Goal: Task Accomplishment & Management: Complete application form

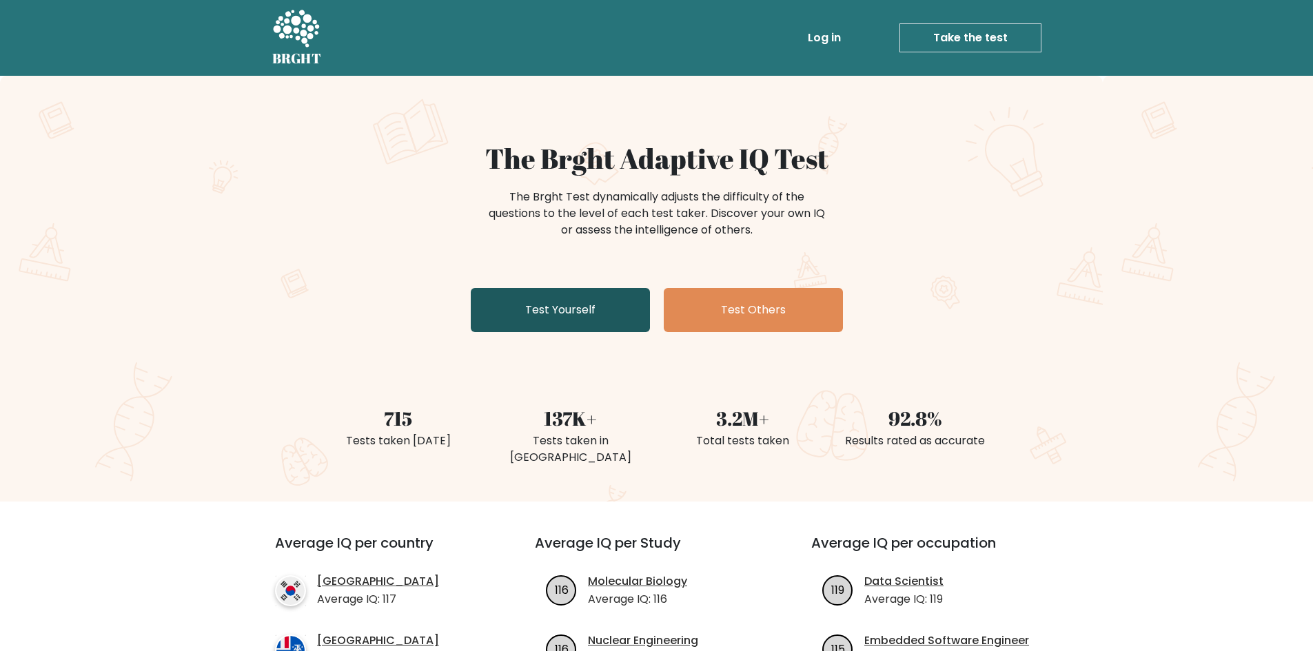
click at [618, 300] on link "Test Yourself" at bounding box center [560, 310] width 179 height 44
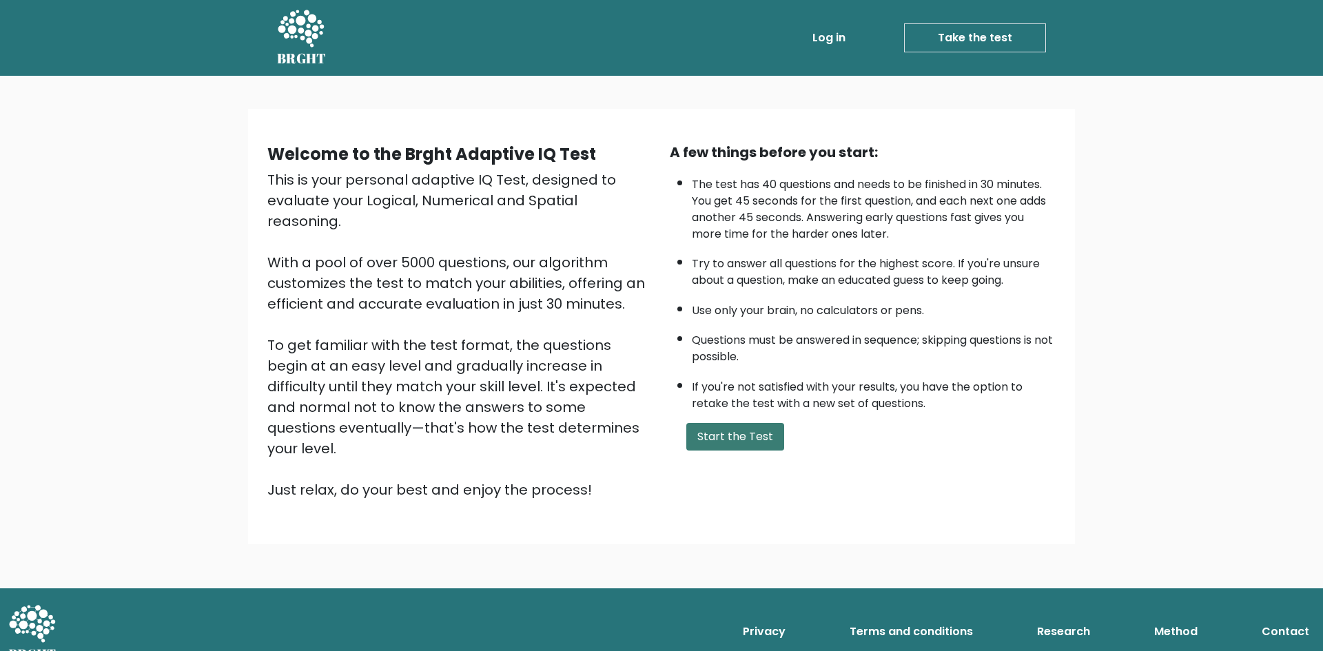
click at [735, 435] on button "Start the Test" at bounding box center [736, 437] width 98 height 28
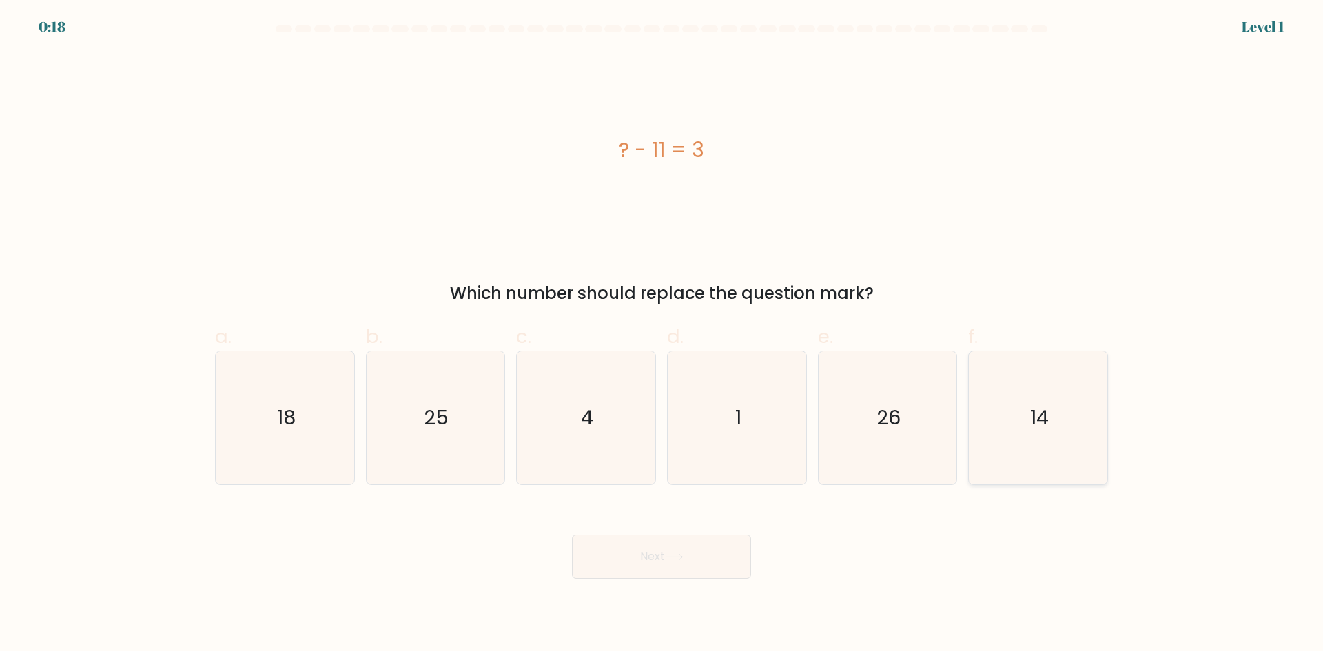
click at [1030, 409] on text "14" at bounding box center [1039, 418] width 19 height 28
click at [662, 335] on input "f. 14" at bounding box center [662, 330] width 1 height 9
radio input "true"
click at [669, 562] on button "Next" at bounding box center [661, 557] width 179 height 44
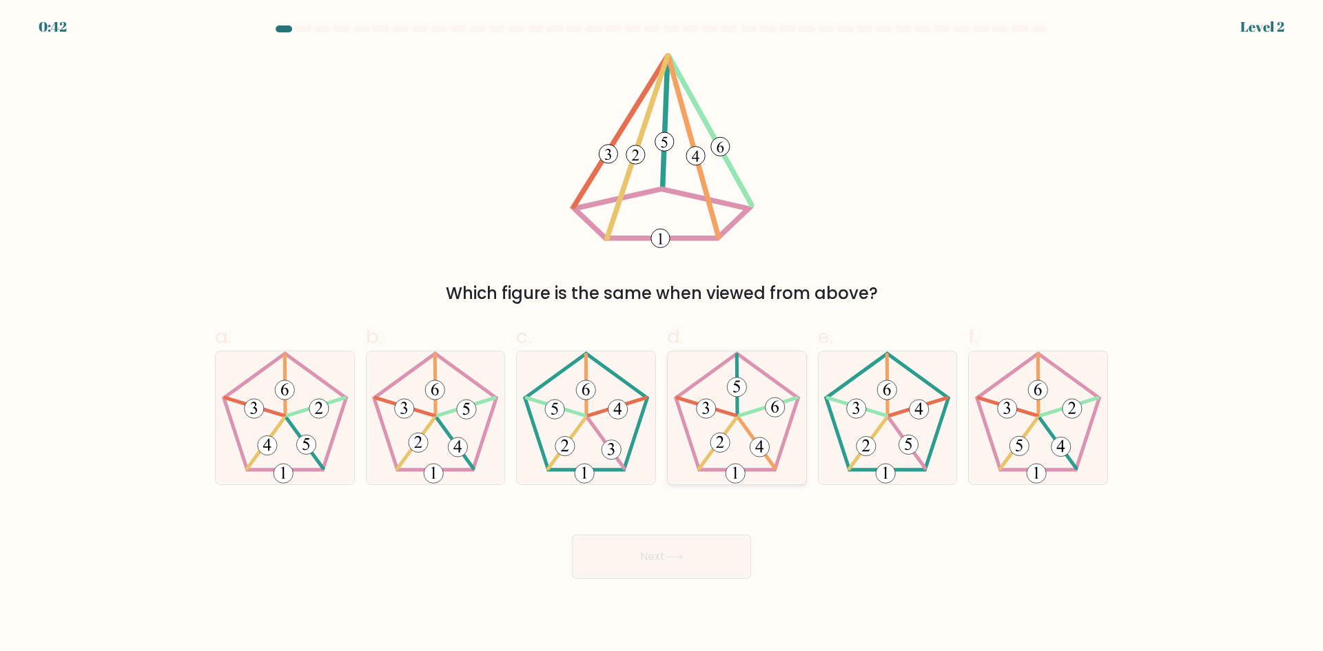
click at [721, 425] on icon at bounding box center [737, 418] width 133 height 133
click at [662, 335] on input "d." at bounding box center [662, 330] width 1 height 9
radio input "true"
click at [680, 569] on button "Next" at bounding box center [661, 557] width 179 height 44
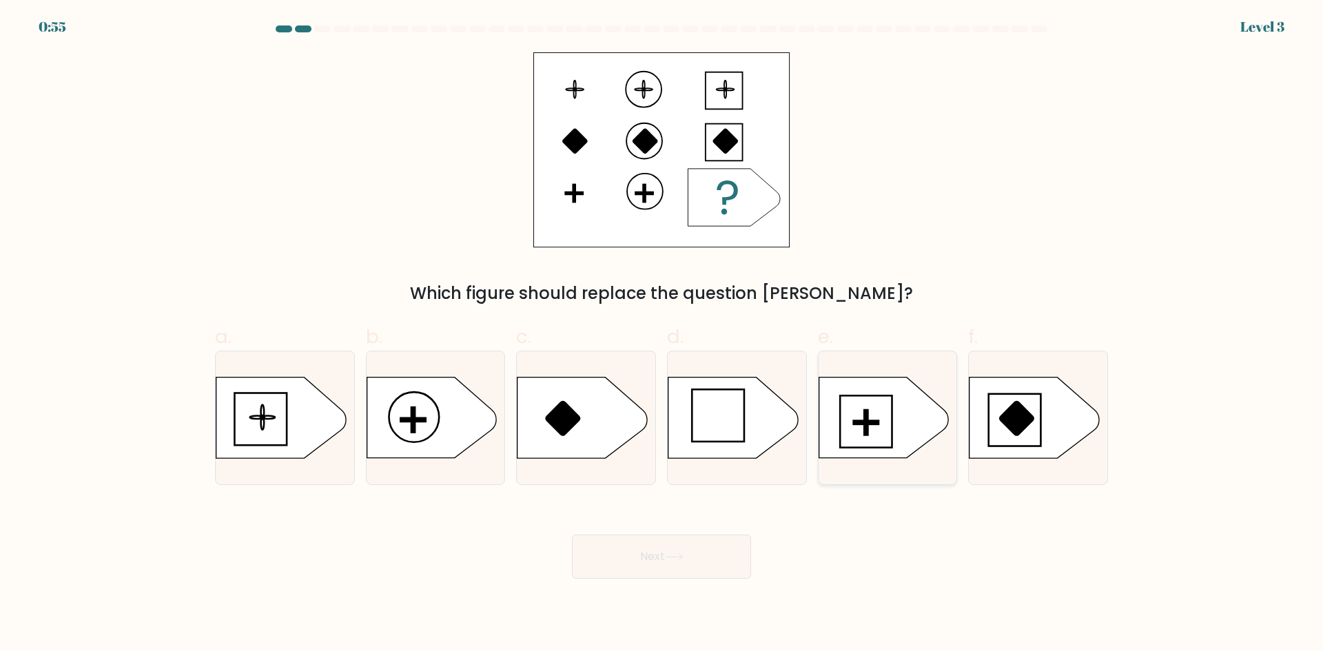
click at [895, 428] on icon at bounding box center [884, 418] width 130 height 81
click at [662, 335] on input "e." at bounding box center [662, 330] width 1 height 9
radio input "true"
click at [654, 558] on button "Next" at bounding box center [661, 557] width 179 height 44
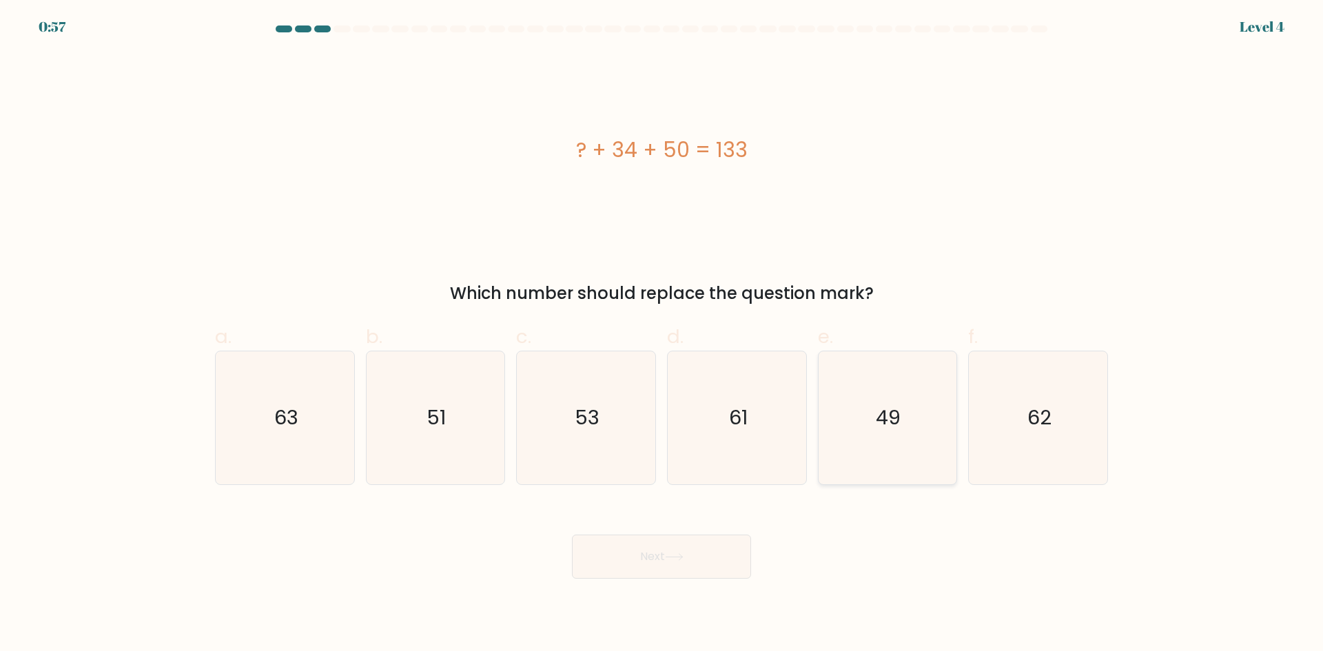
click at [874, 427] on icon "49" at bounding box center [887, 418] width 133 height 133
click at [662, 335] on input "e. 49" at bounding box center [662, 330] width 1 height 9
radio input "true"
click at [662, 556] on button "Next" at bounding box center [661, 557] width 179 height 44
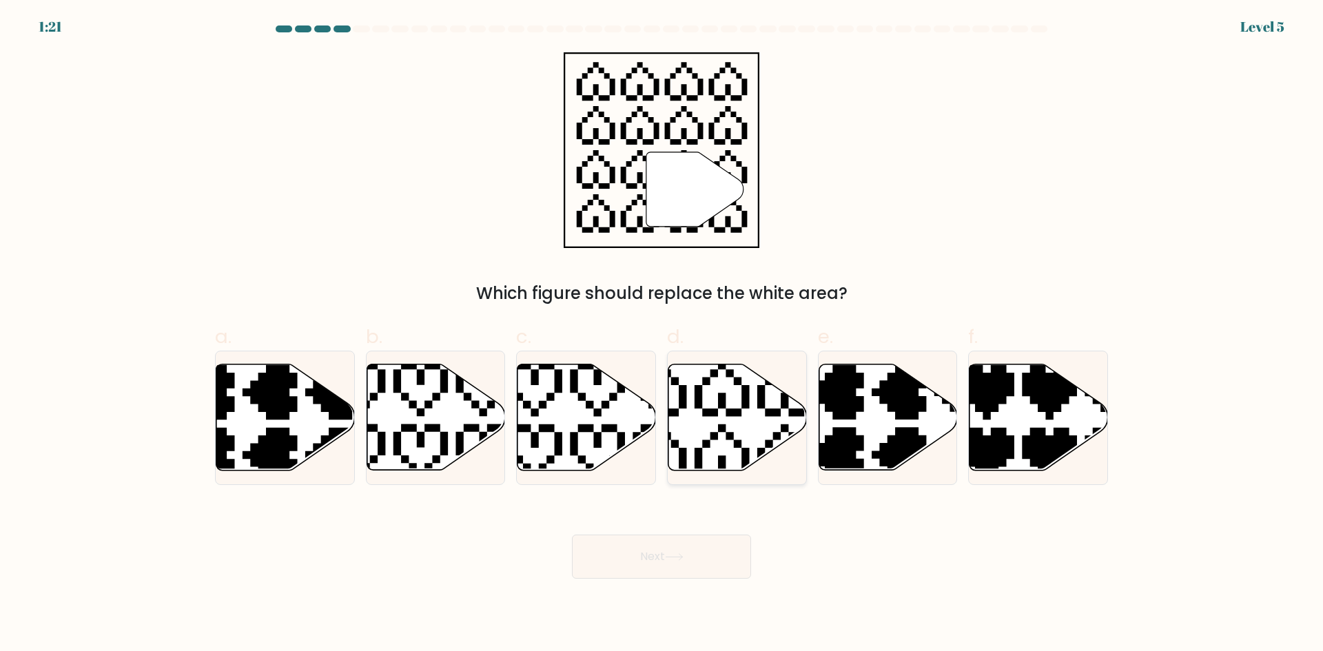
click at [722, 457] on icon at bounding box center [690, 357] width 243 height 243
click at [662, 335] on input "d." at bounding box center [662, 330] width 1 height 9
radio input "true"
click at [702, 557] on button "Next" at bounding box center [661, 557] width 179 height 44
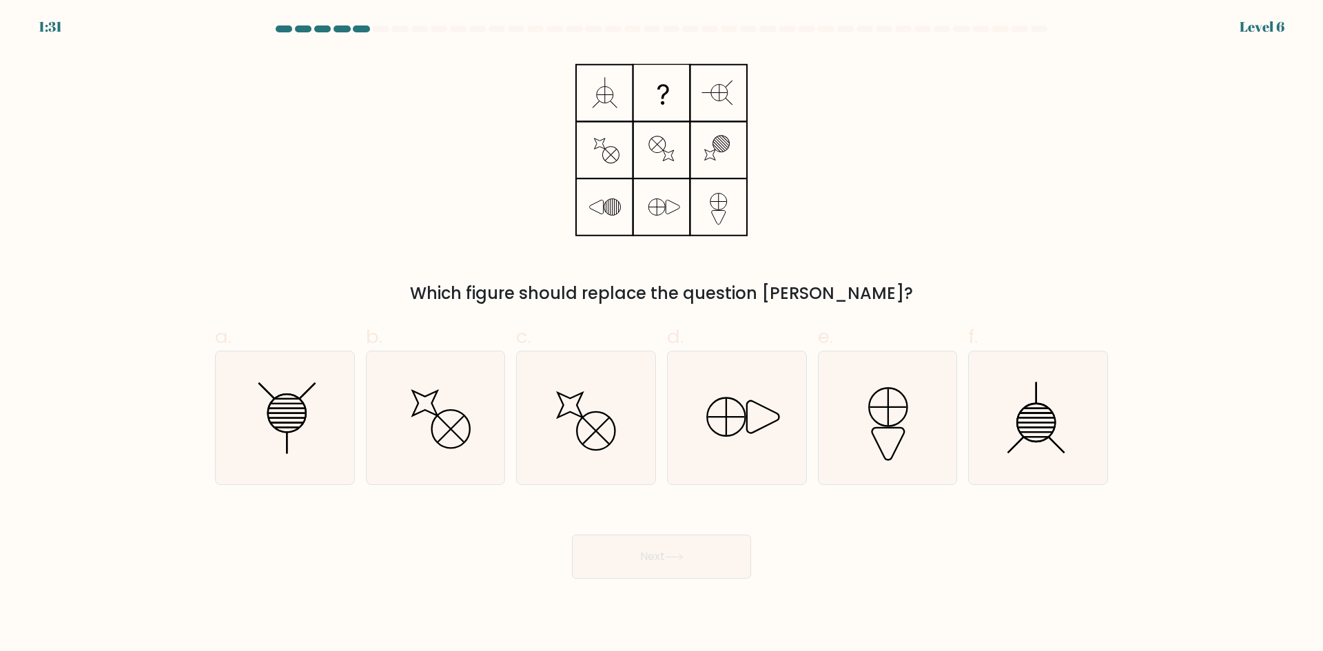
click at [209, 416] on div "a. b." at bounding box center [662, 399] width 910 height 174
click at [269, 429] on icon at bounding box center [285, 418] width 133 height 133
click at [662, 335] on input "a." at bounding box center [662, 330] width 1 height 9
radio input "true"
click at [687, 538] on button "Next" at bounding box center [661, 557] width 179 height 44
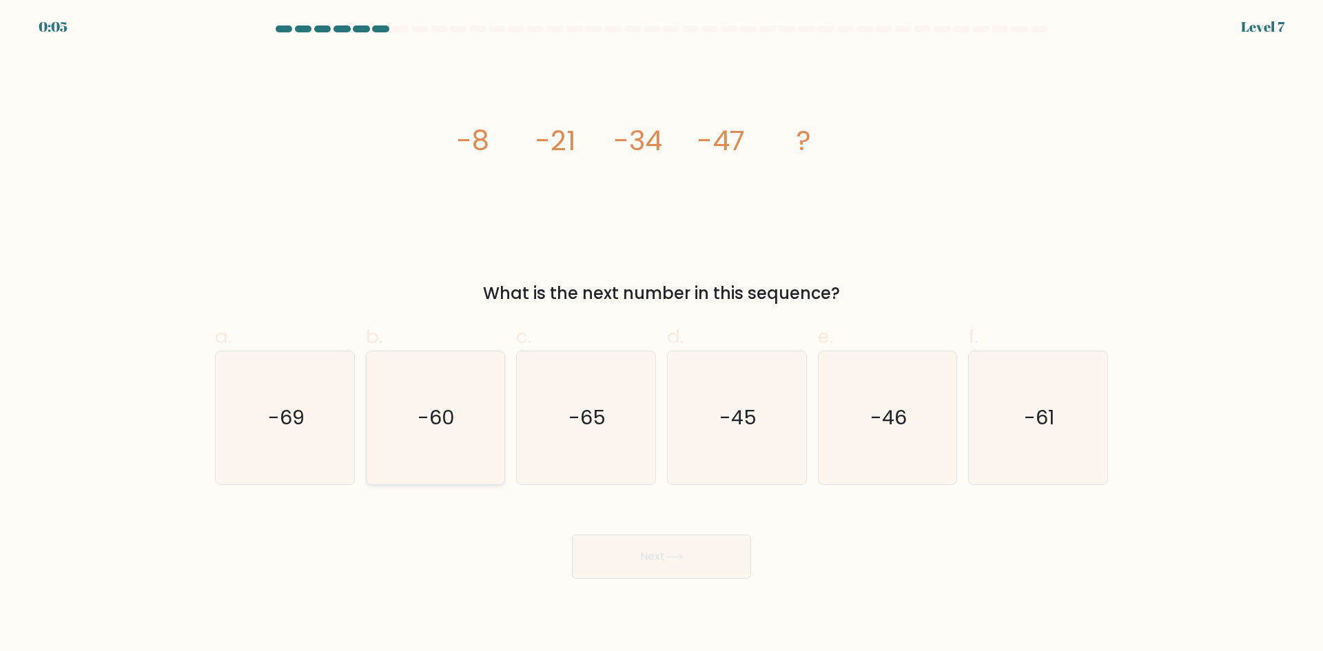
click at [378, 467] on icon "-60" at bounding box center [435, 418] width 133 height 133
click at [662, 335] on input "b. -60" at bounding box center [662, 330] width 1 height 9
radio input "true"
click at [693, 553] on button "Next" at bounding box center [661, 557] width 179 height 44
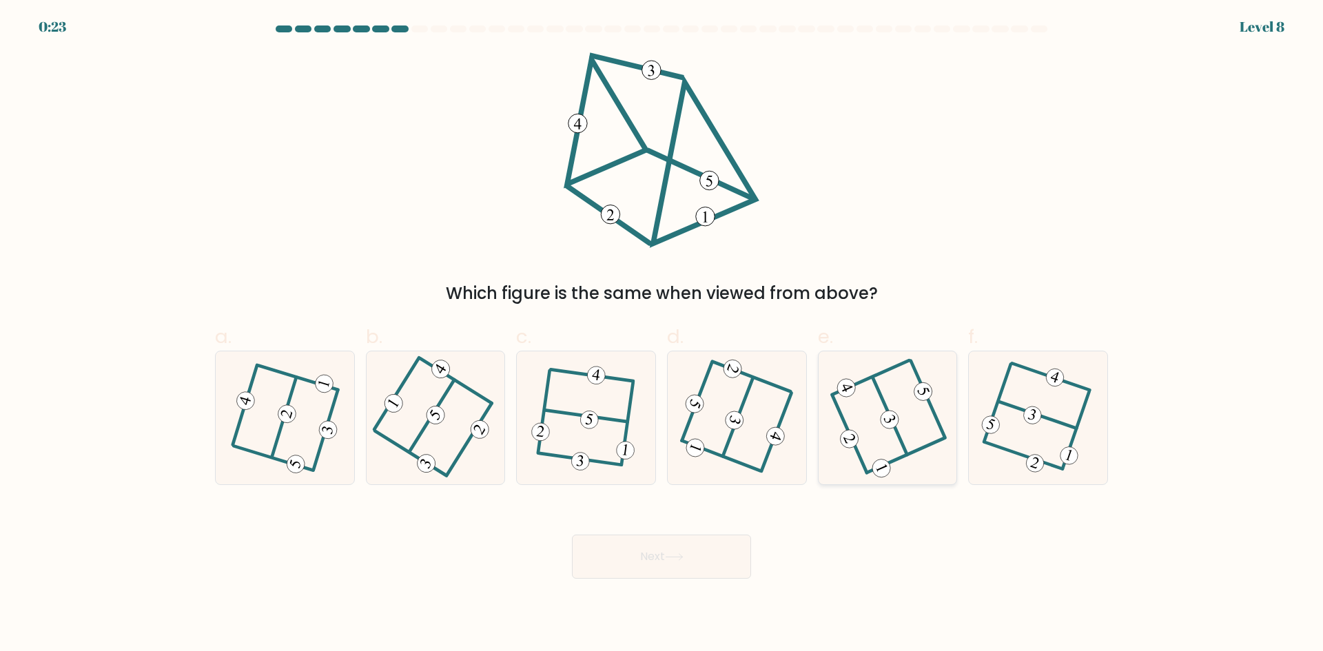
click at [884, 442] on icon at bounding box center [888, 418] width 107 height 106
click at [662, 335] on input "e." at bounding box center [662, 330] width 1 height 9
radio input "true"
click at [690, 551] on button "Next" at bounding box center [661, 557] width 179 height 44
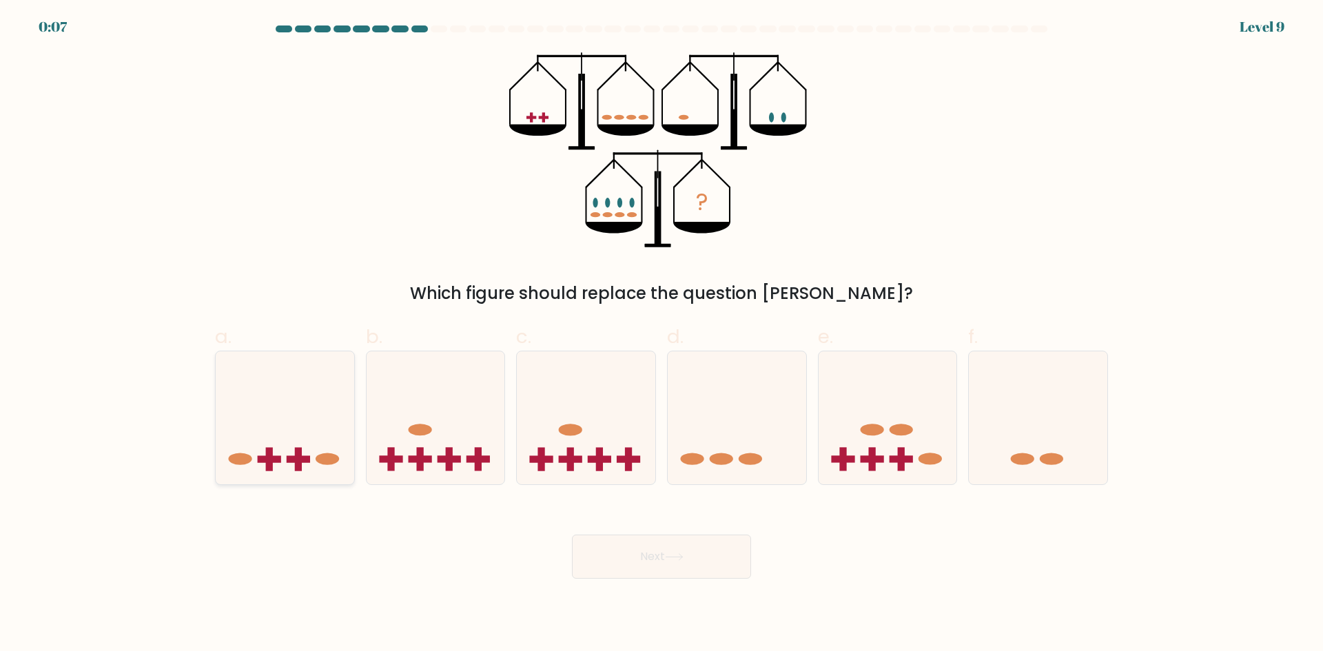
click at [324, 436] on icon at bounding box center [285, 417] width 139 height 114
click at [662, 335] on input "a." at bounding box center [662, 330] width 1 height 9
radio input "true"
click at [646, 559] on button "Next" at bounding box center [661, 557] width 179 height 44
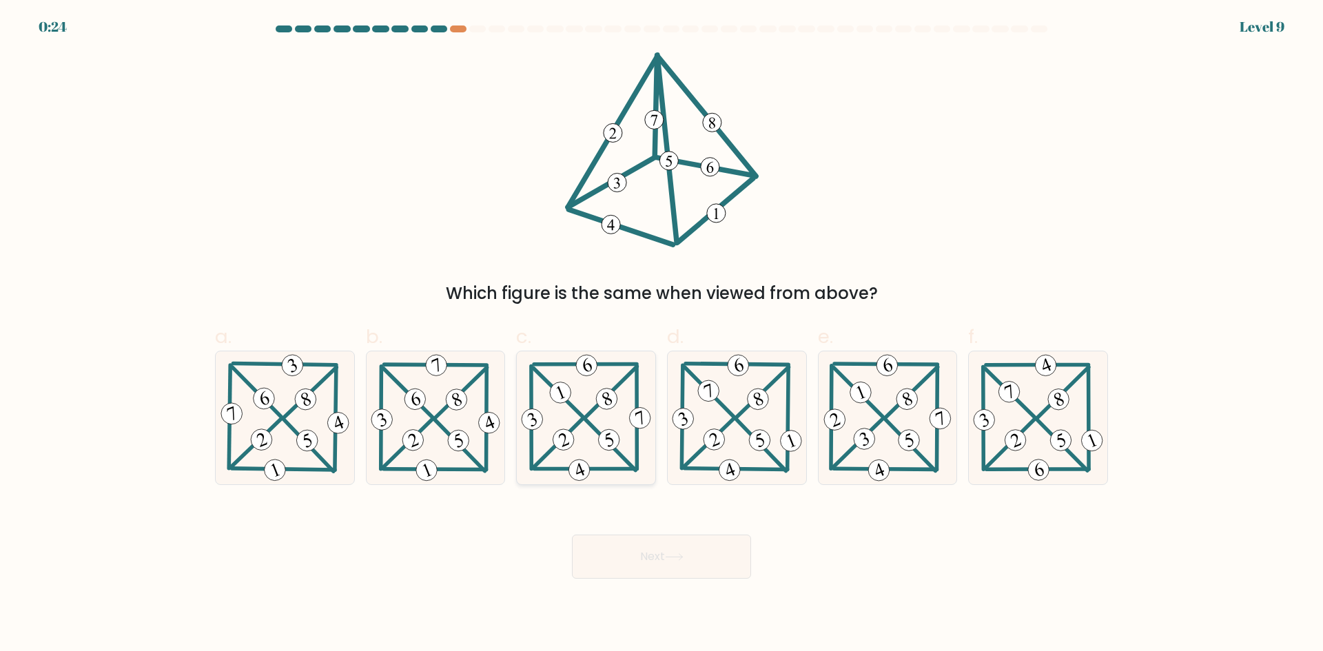
click at [594, 456] on icon at bounding box center [586, 418] width 136 height 133
click at [662, 335] on input "c." at bounding box center [662, 330] width 1 height 9
radio input "true"
click at [740, 470] on 345 at bounding box center [730, 471] width 28 height 28
click at [662, 335] on input "d." at bounding box center [662, 330] width 1 height 9
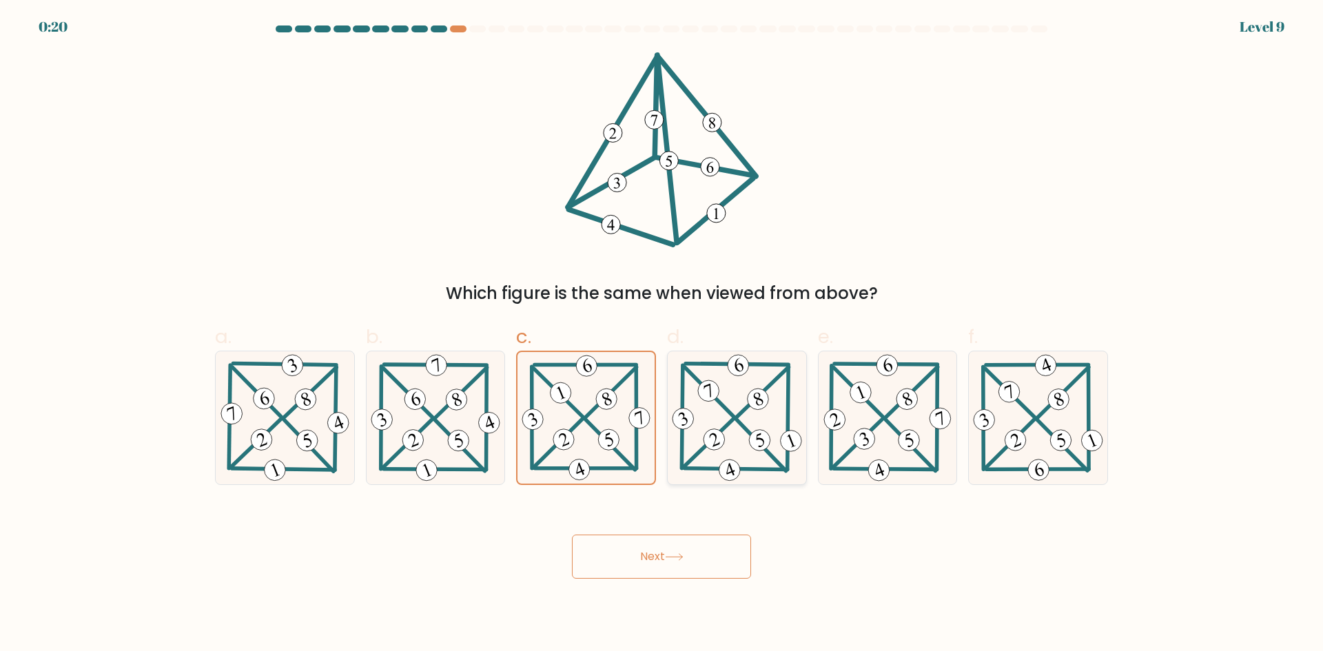
radio input "true"
click at [721, 565] on button "Next" at bounding box center [661, 557] width 179 height 44
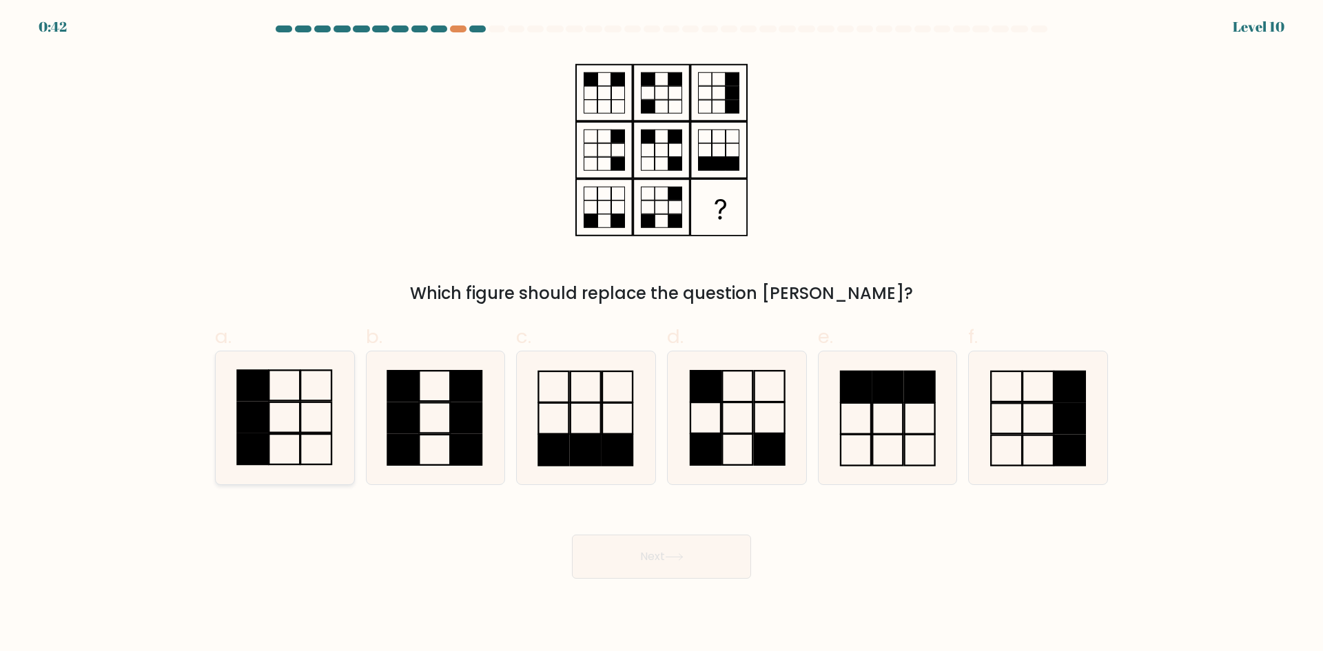
click at [293, 412] on icon at bounding box center [285, 418] width 133 height 133
click at [662, 335] on input "a." at bounding box center [662, 330] width 1 height 9
radio input "true"
click at [605, 551] on button "Next" at bounding box center [661, 557] width 179 height 44
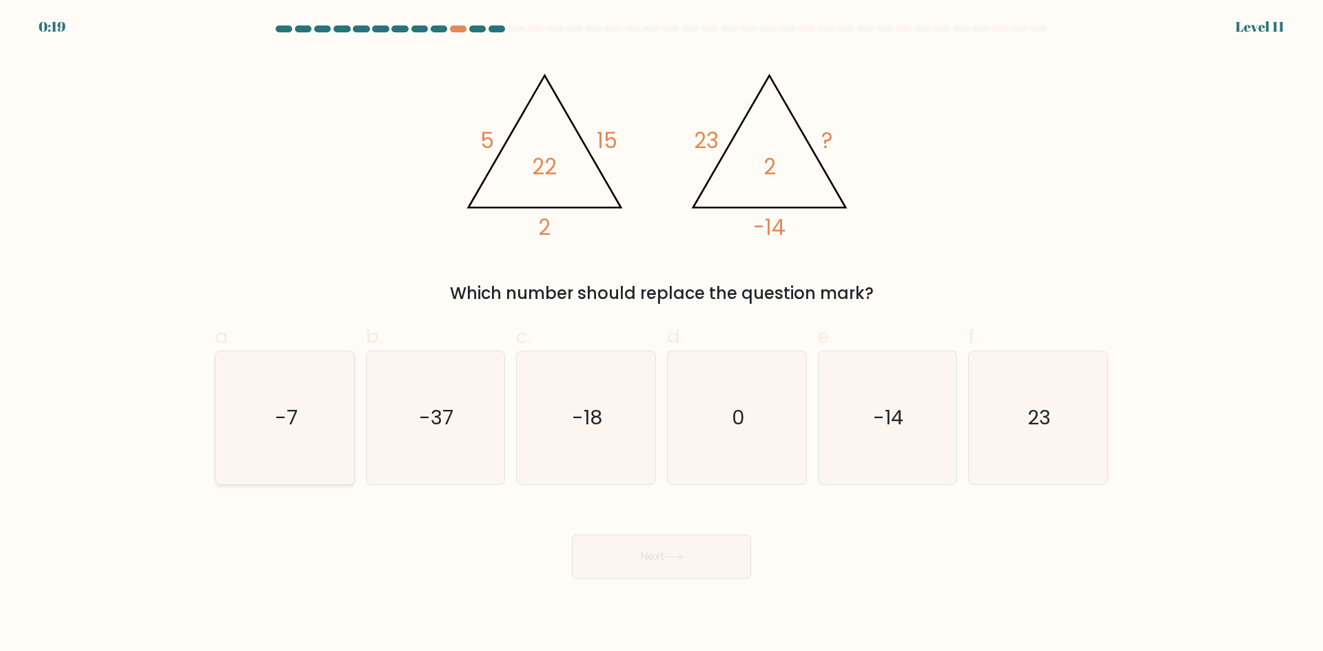
click at [293, 451] on icon "-7" at bounding box center [285, 418] width 133 height 133
click at [662, 335] on input "a. -7" at bounding box center [662, 330] width 1 height 9
radio input "true"
click at [687, 551] on button "Next" at bounding box center [661, 557] width 179 height 44
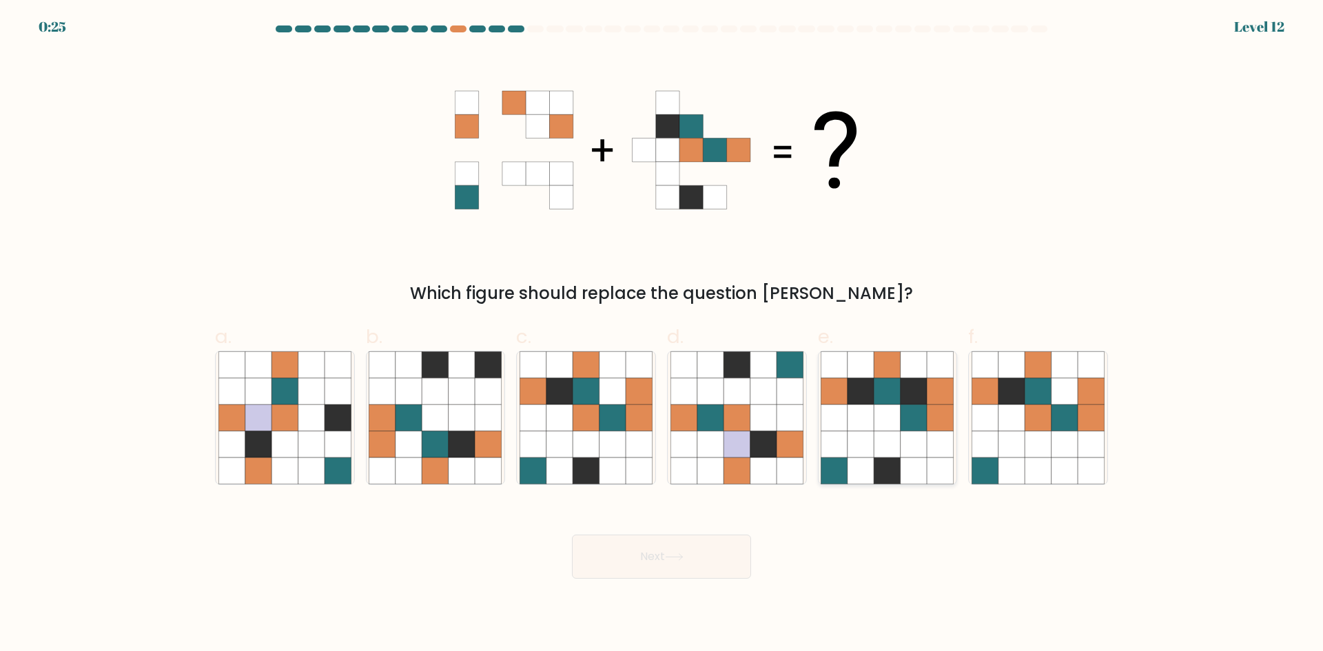
click at [897, 442] on icon at bounding box center [888, 444] width 26 height 26
click at [662, 335] on input "e." at bounding box center [662, 330] width 1 height 9
radio input "true"
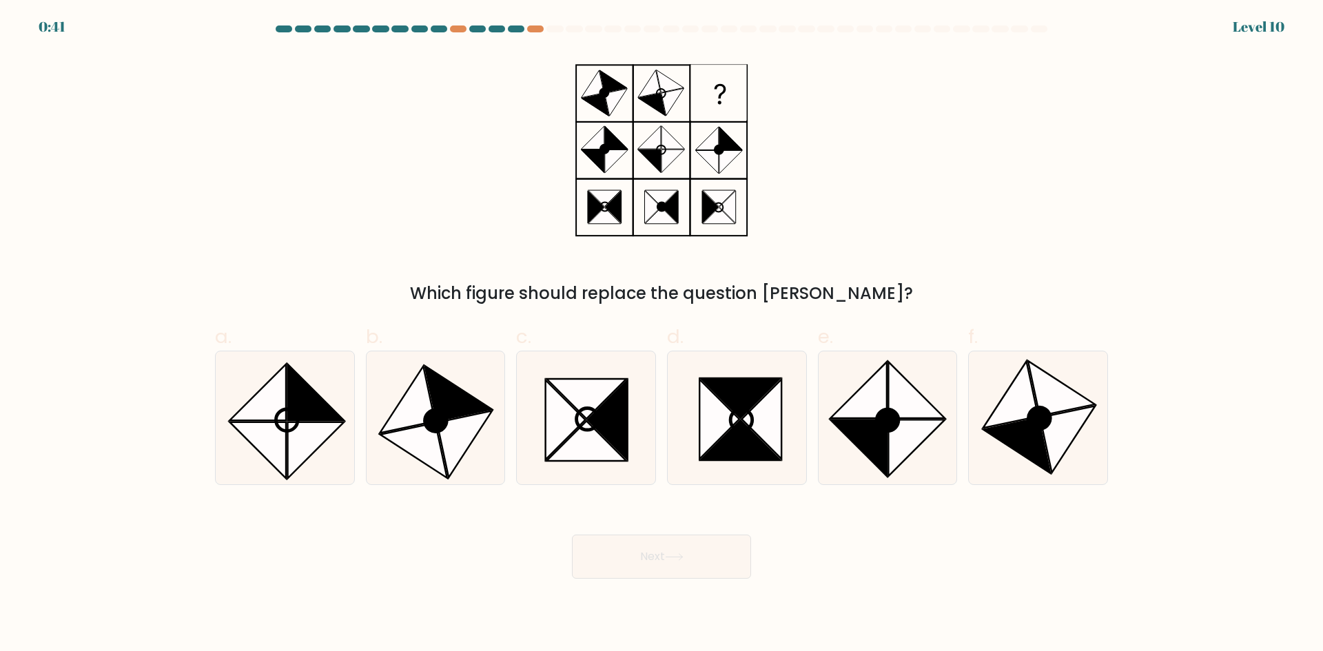
click at [532, 33] on div at bounding box center [662, 32] width 910 height 12
click at [533, 28] on div at bounding box center [535, 29] width 17 height 7
click at [444, 441] on icon at bounding box center [465, 444] width 55 height 67
click at [662, 335] on input "b." at bounding box center [662, 330] width 1 height 9
radio input "true"
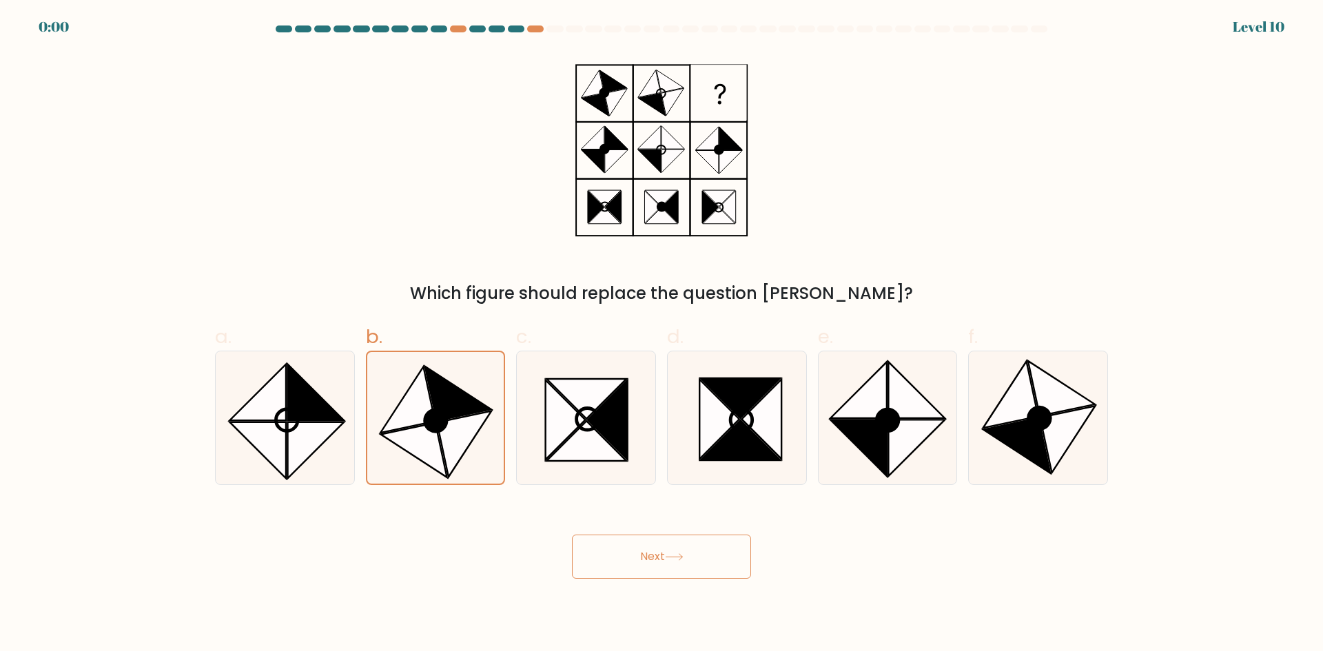
click at [638, 560] on button "Next" at bounding box center [661, 557] width 179 height 44
